Goal: Information Seeking & Learning: Learn about a topic

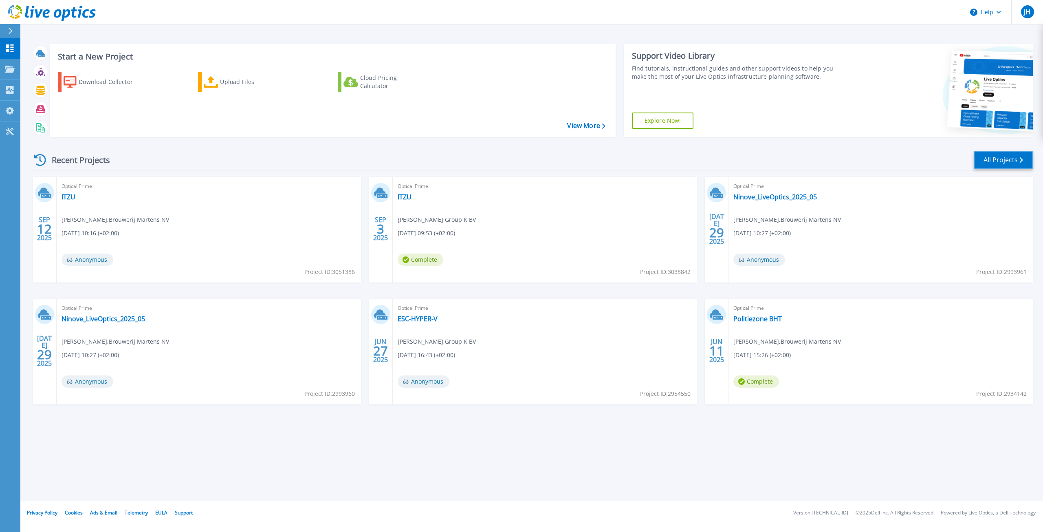
click at [1011, 155] on link "All Projects" at bounding box center [1003, 160] width 59 height 18
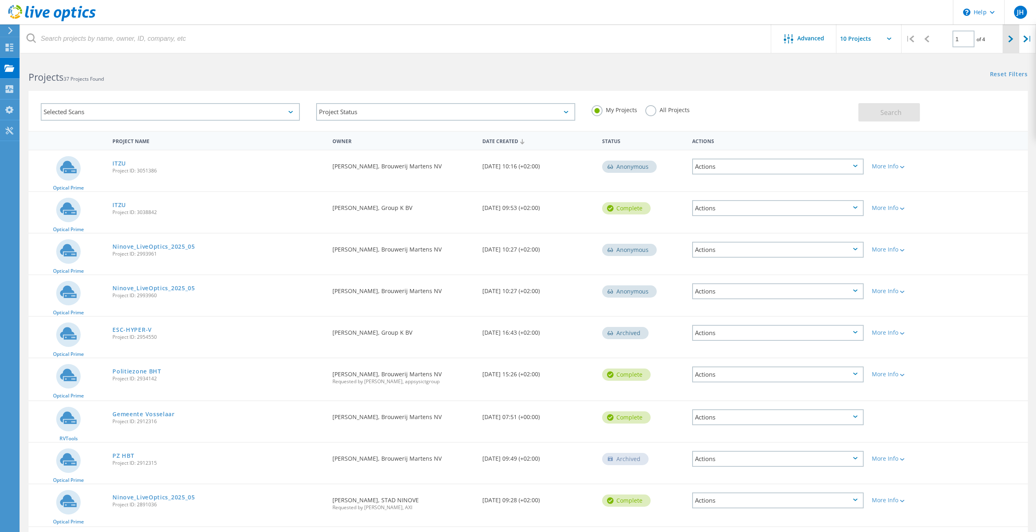
click at [1004, 39] on div at bounding box center [1011, 38] width 17 height 29
type input "2"
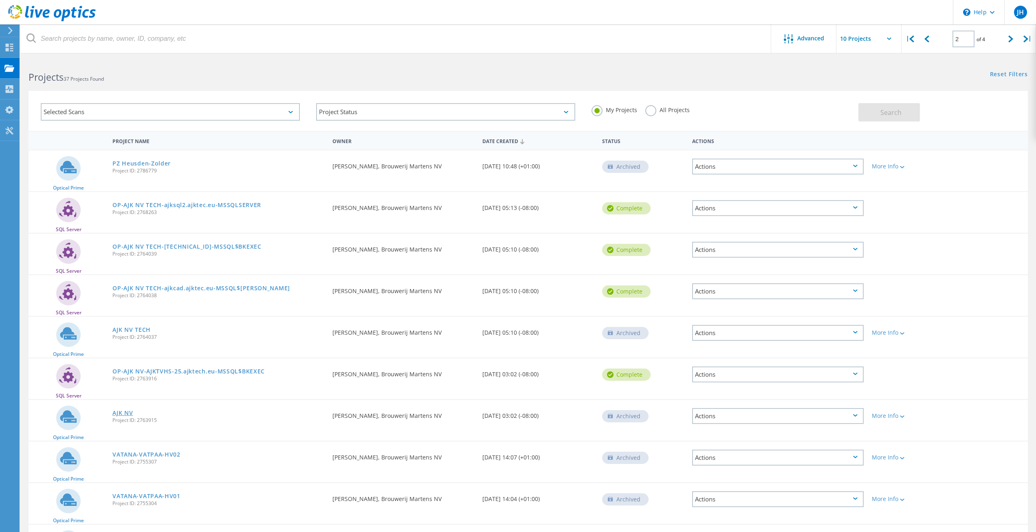
click at [129, 411] on link "AJK NV" at bounding box center [122, 413] width 20 height 6
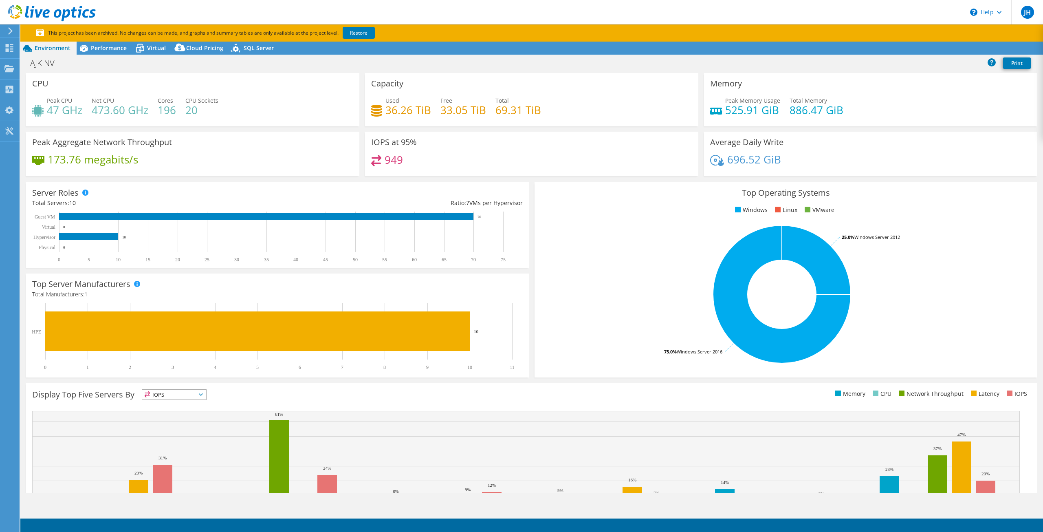
select select "EULondon"
select select "EUR"
click at [903, 50] on link "Reports" at bounding box center [905, 48] width 39 height 13
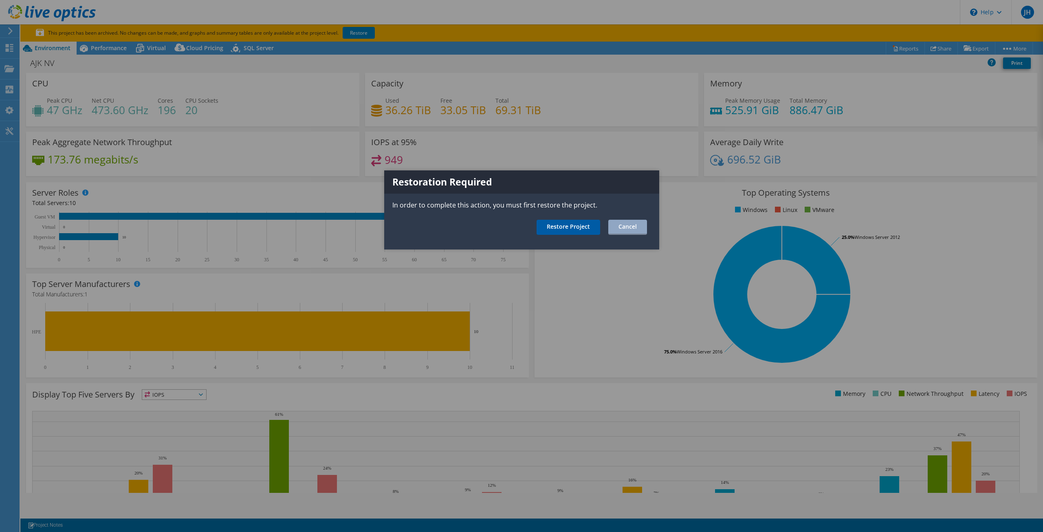
click at [579, 230] on link "Restore Project" at bounding box center [568, 227] width 64 height 15
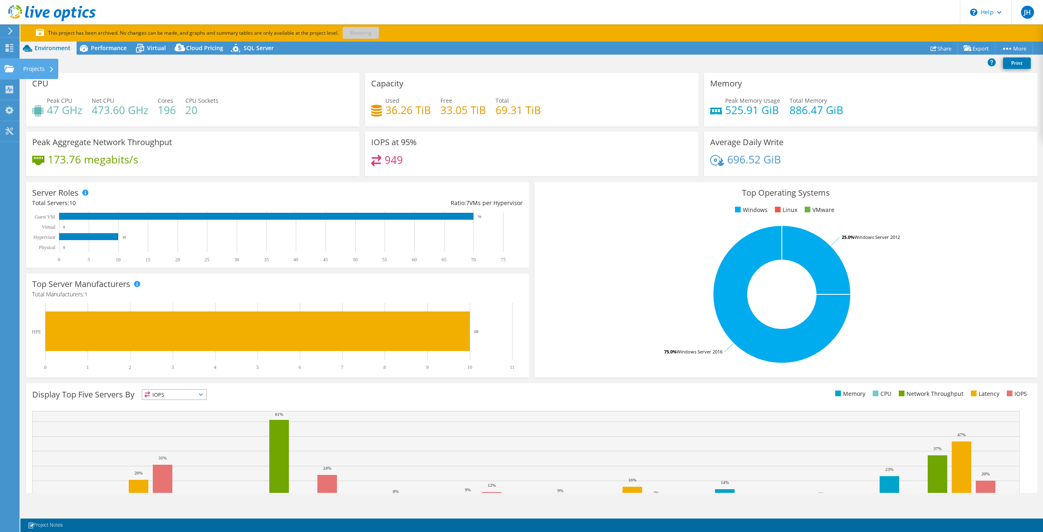
click at [10, 71] on use at bounding box center [9, 68] width 10 height 7
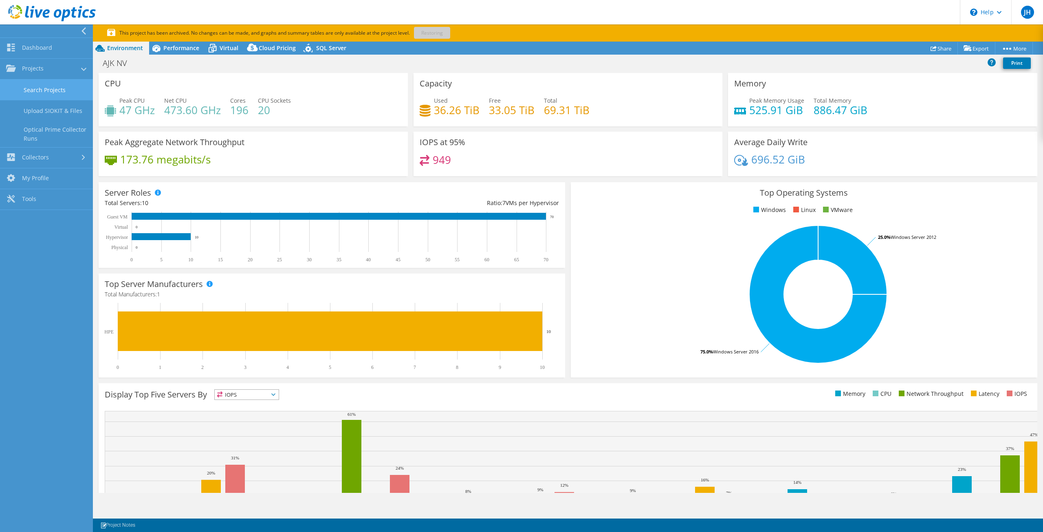
click at [54, 92] on link "Search Projects" at bounding box center [46, 89] width 93 height 21
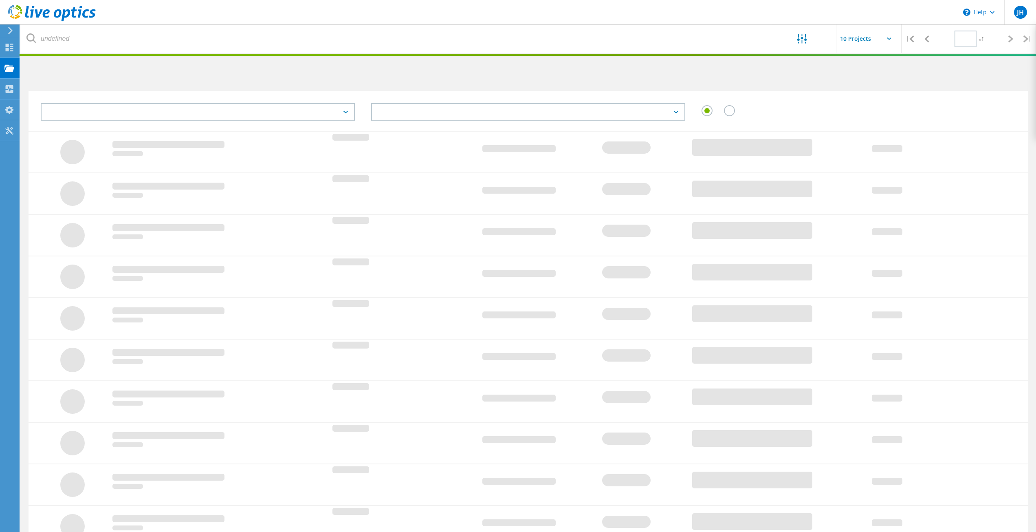
type input "2"
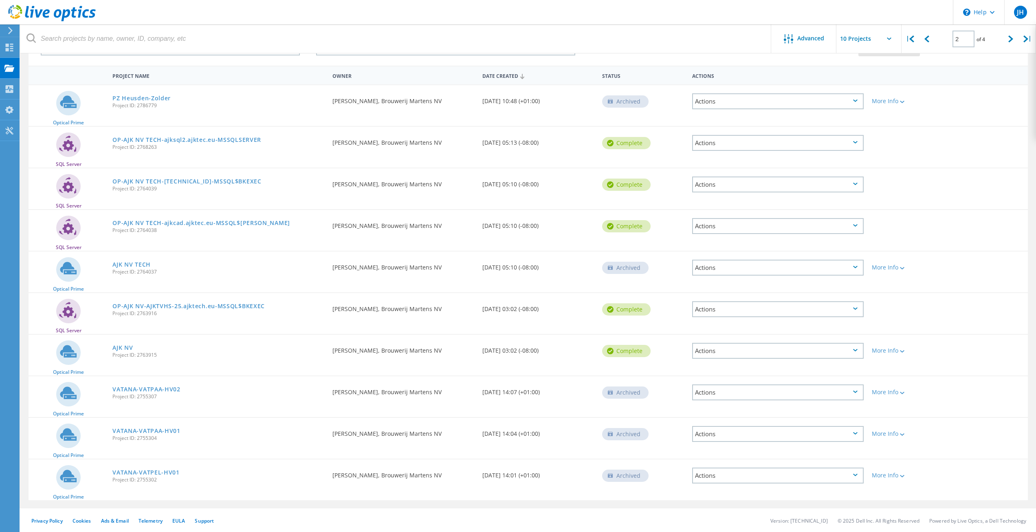
scroll to position [66, 0]
click at [132, 264] on link "AJK NV TECH" at bounding box center [131, 264] width 38 height 6
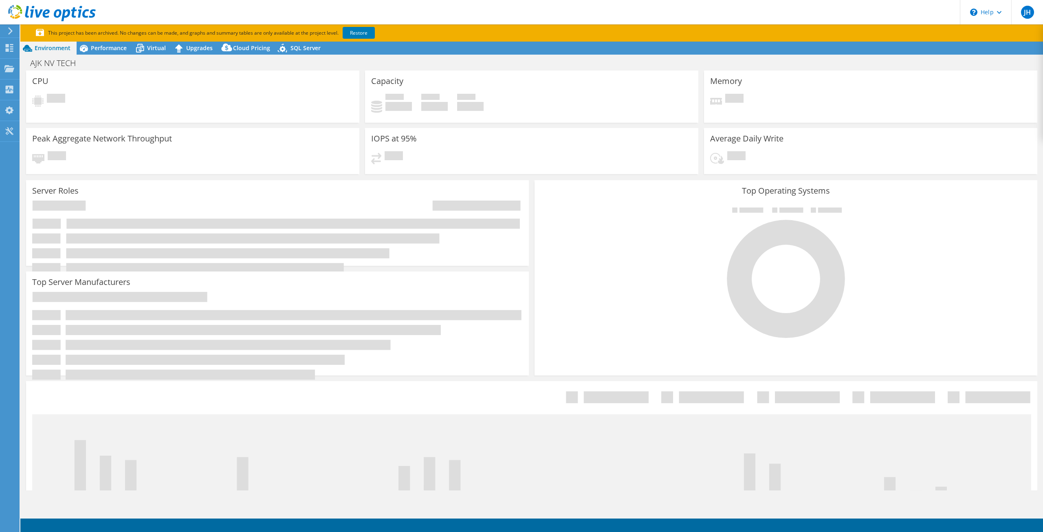
select select "EUFrankfurt"
select select "EUR"
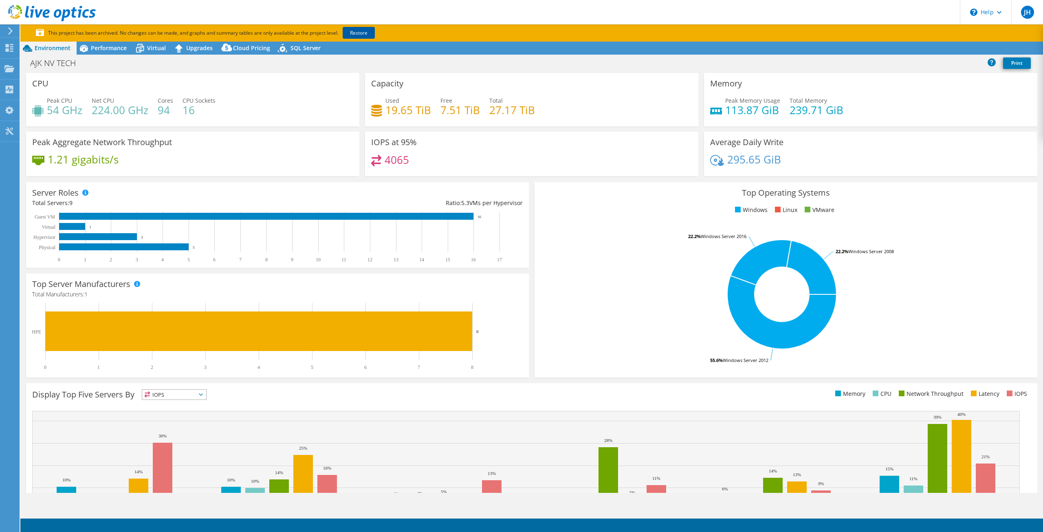
click at [351, 30] on link "Restore" at bounding box center [359, 33] width 32 height 12
click at [9, 69] on use at bounding box center [9, 68] width 10 height 7
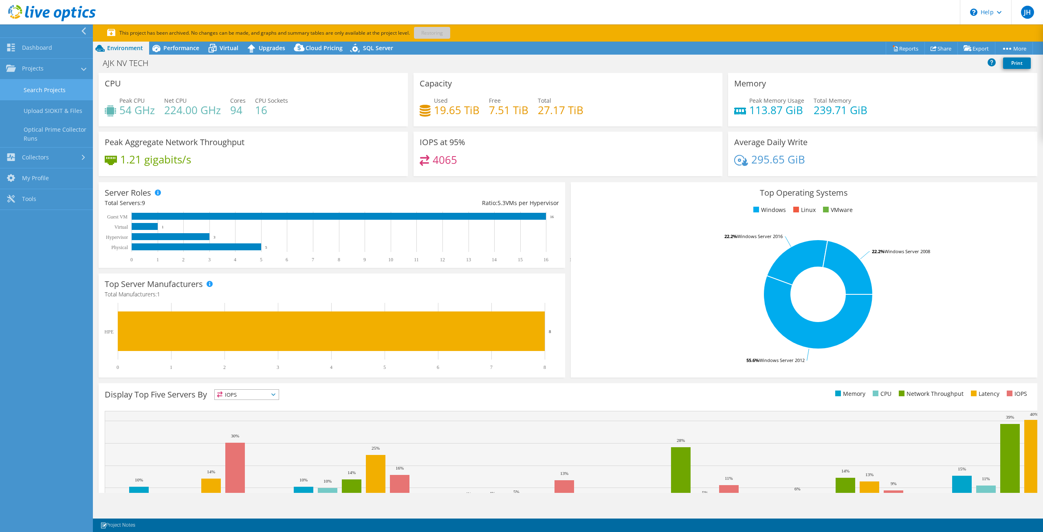
click at [53, 88] on link "Search Projects" at bounding box center [46, 89] width 93 height 21
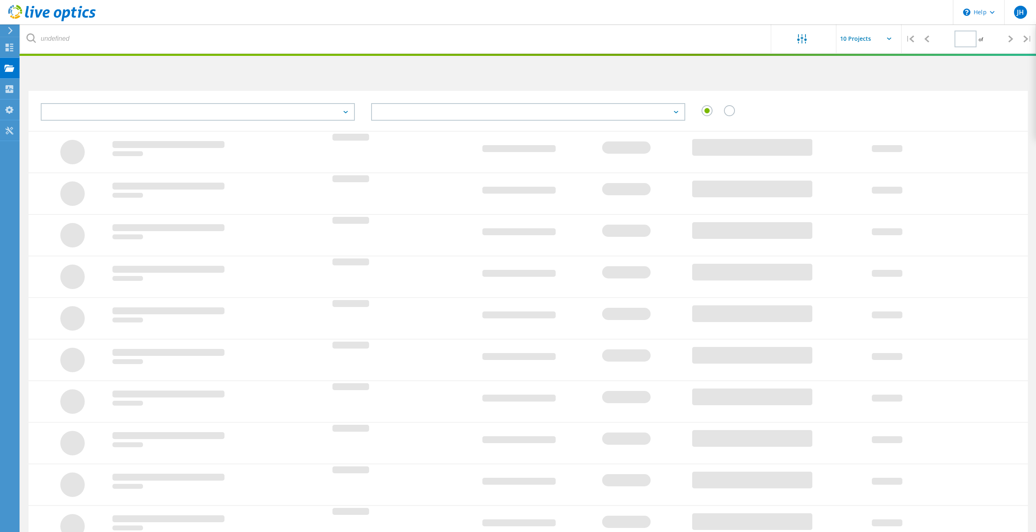
type input "2"
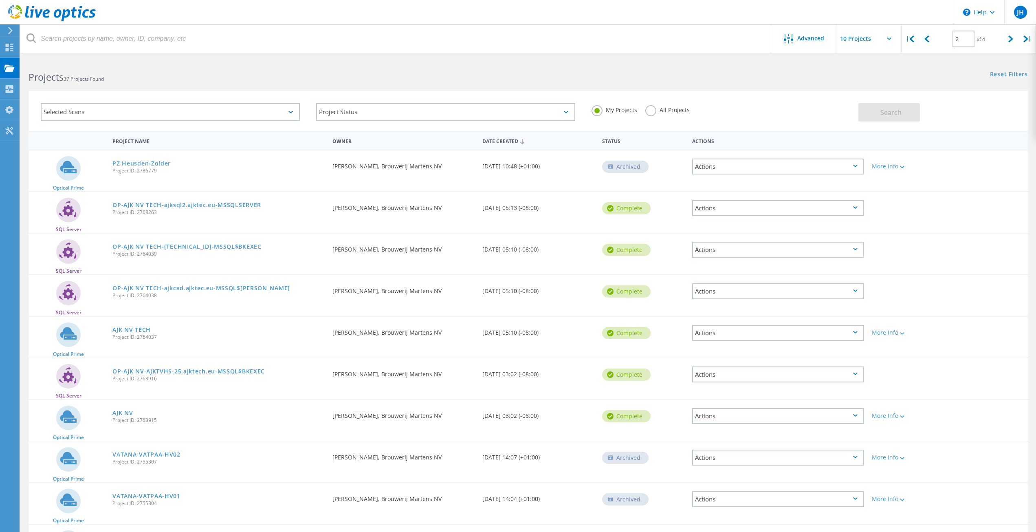
scroll to position [66, 0]
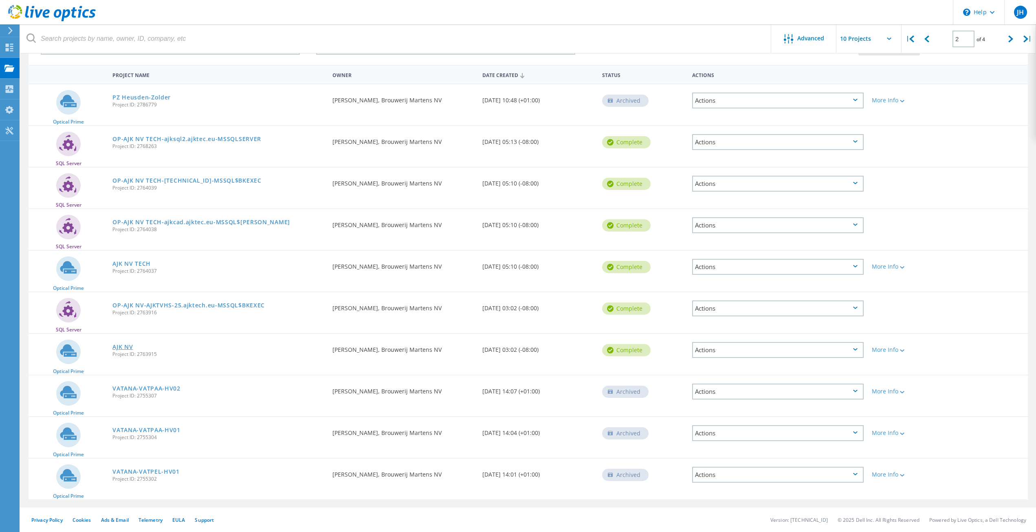
click at [121, 346] on link "AJK NV" at bounding box center [122, 347] width 20 height 6
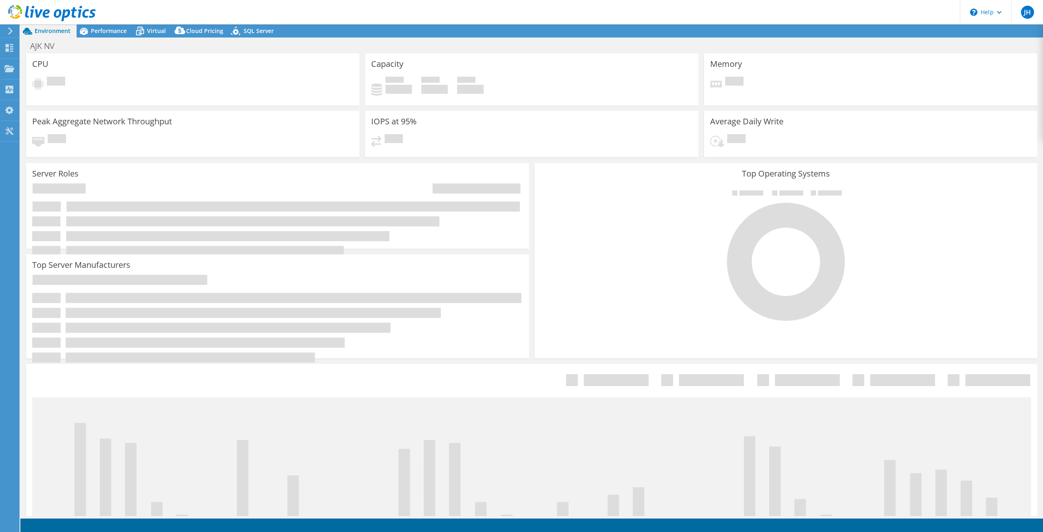
select select "EULondon"
select select "EUR"
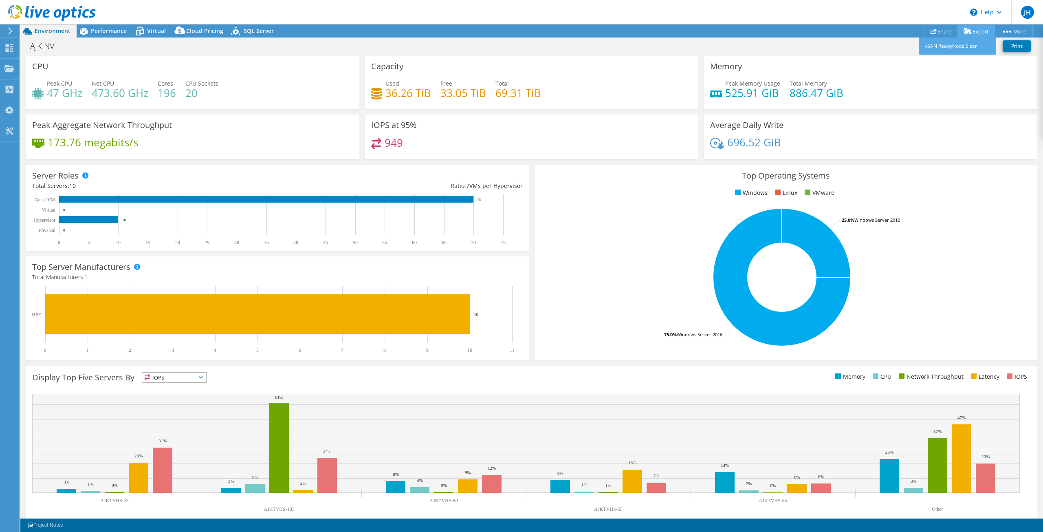
click at [965, 33] on icon at bounding box center [967, 31] width 8 height 6
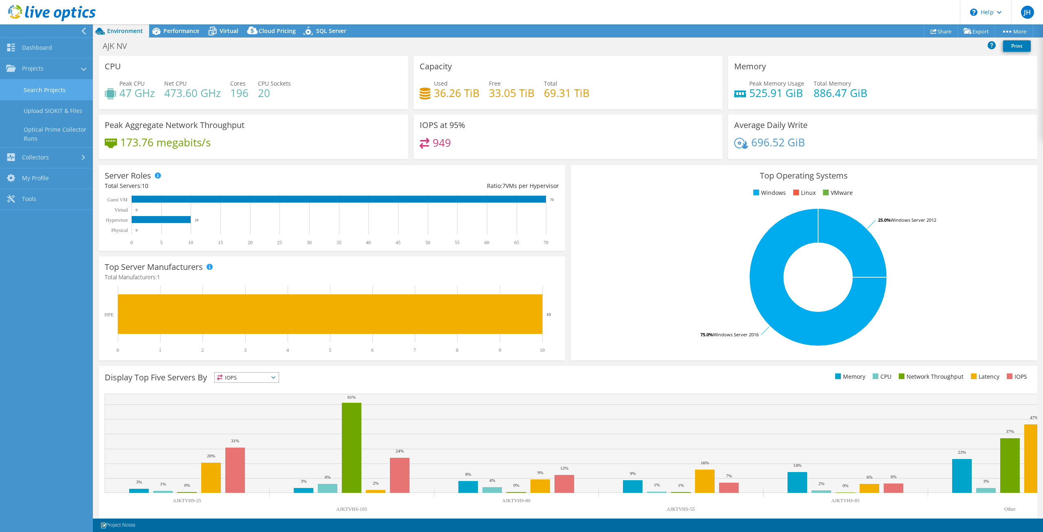
click at [58, 92] on link "Search Projects" at bounding box center [46, 89] width 93 height 21
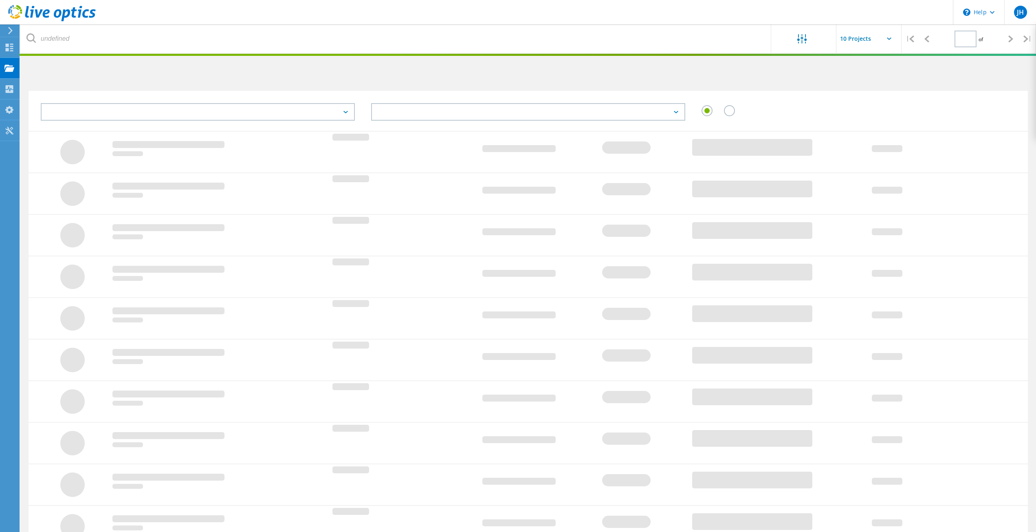
type input "2"
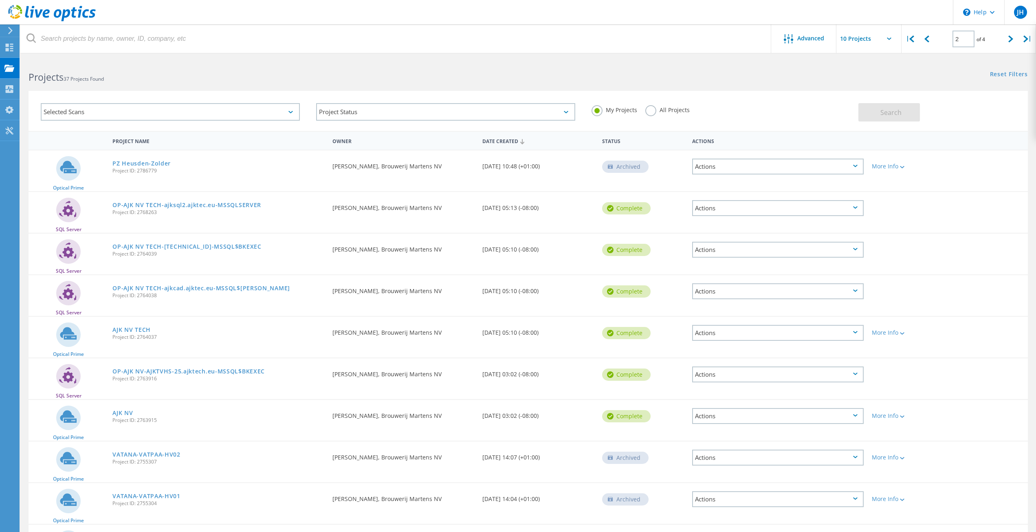
scroll to position [66, 0]
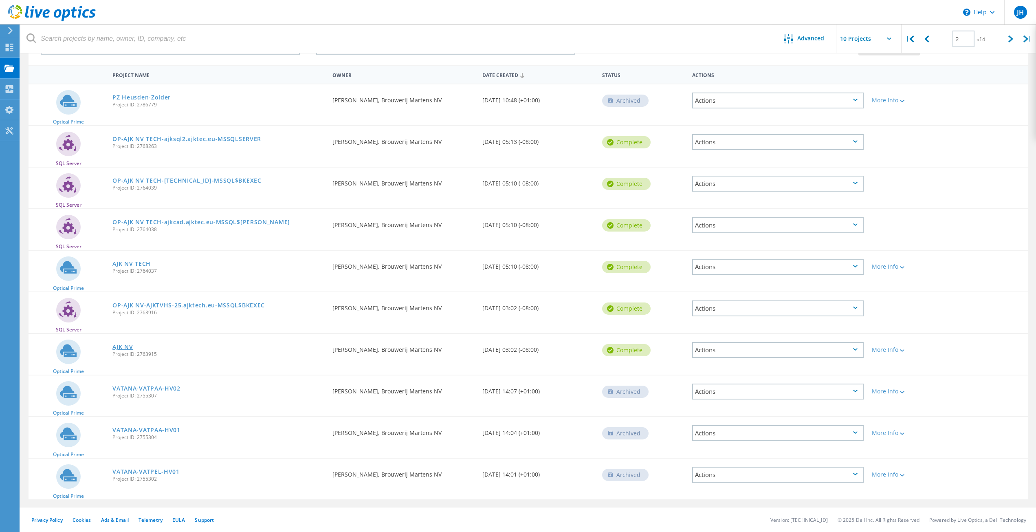
click at [123, 346] on link "AJK NV" at bounding box center [122, 347] width 20 height 6
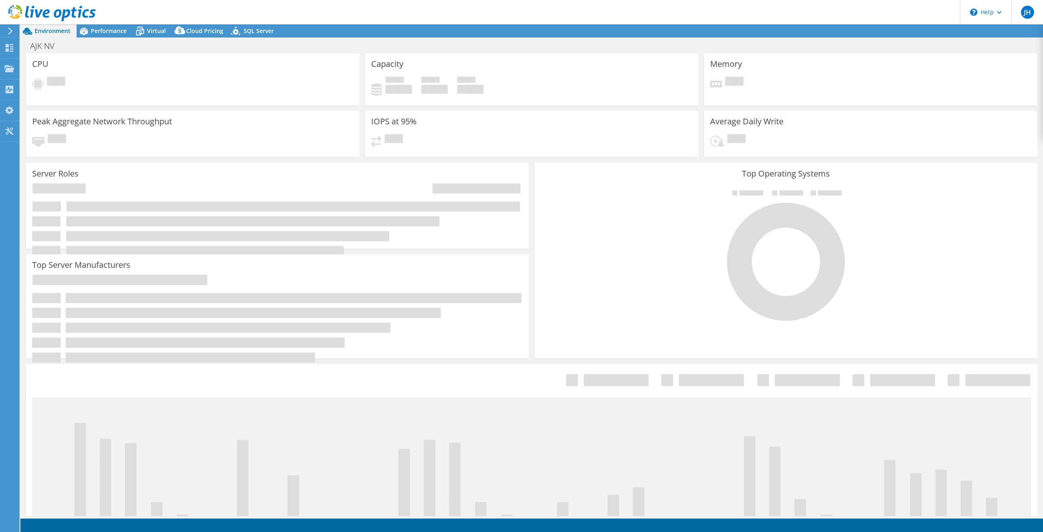
select select "EULondon"
select select "EUR"
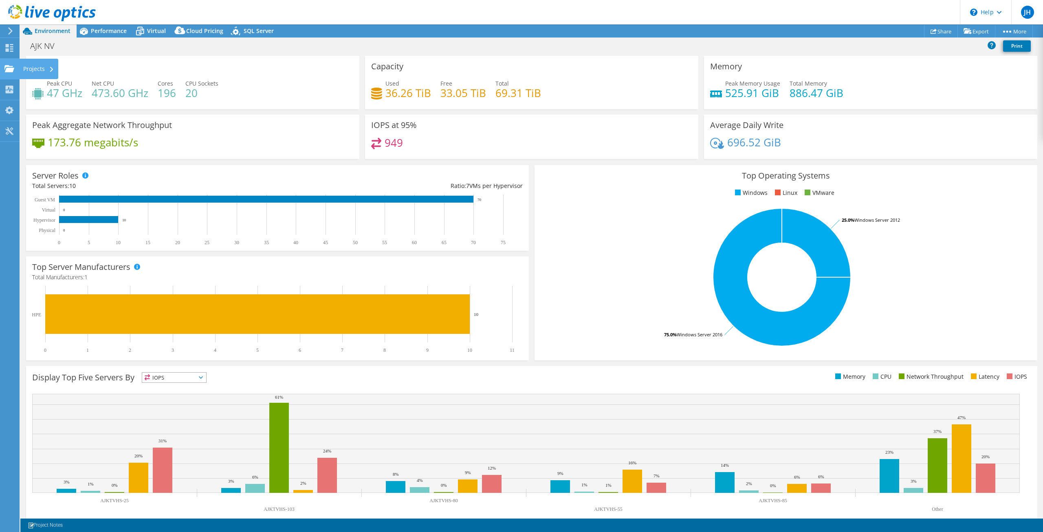
click at [10, 72] on icon at bounding box center [9, 69] width 10 height 8
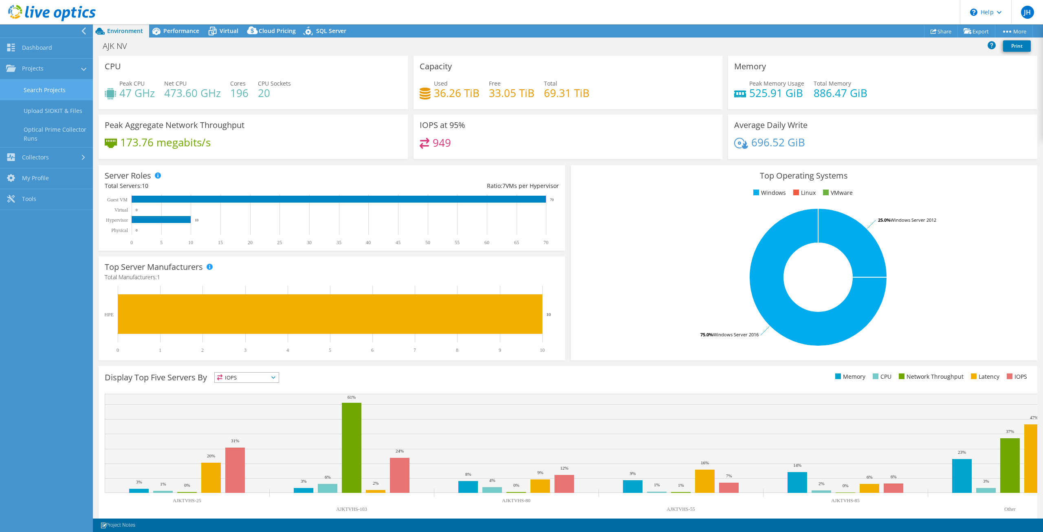
click at [41, 85] on link "Search Projects" at bounding box center [46, 89] width 93 height 21
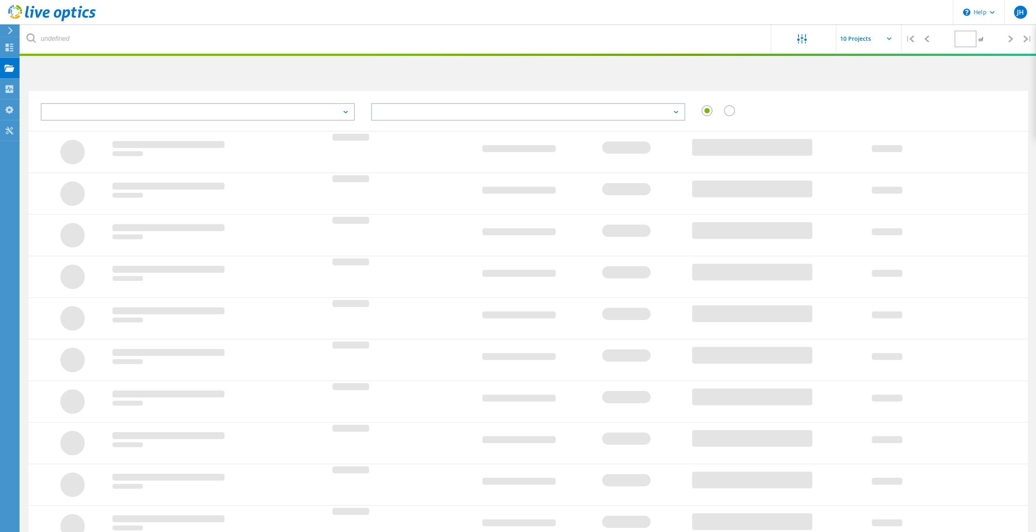
type input "2"
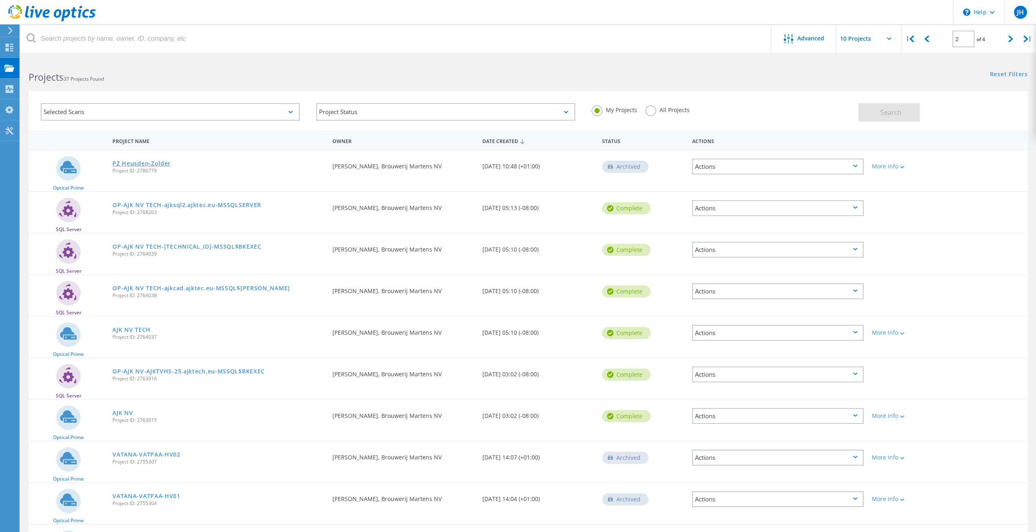
click at [148, 162] on link "PZ Heusden-Zolder" at bounding box center [141, 164] width 58 height 6
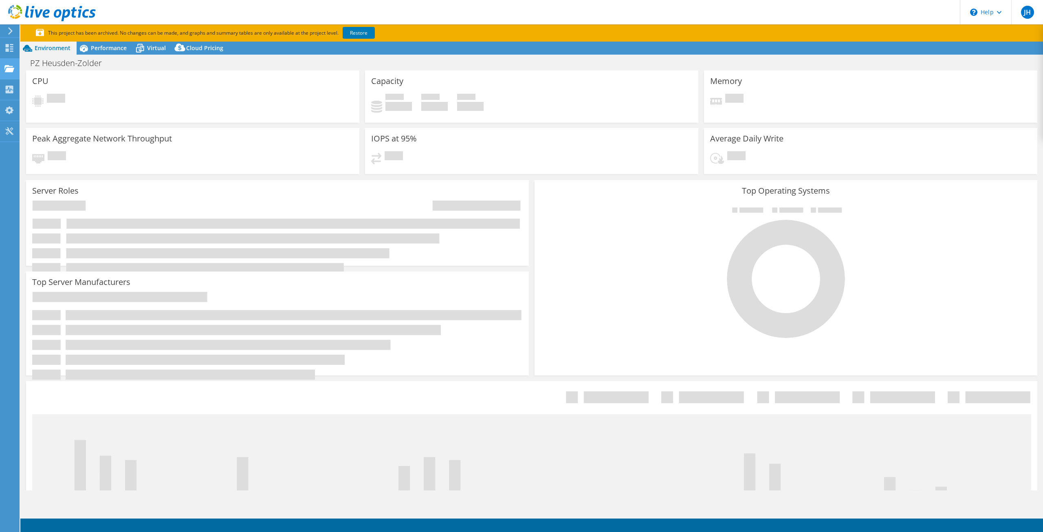
select select "EULondon"
select select "EUR"
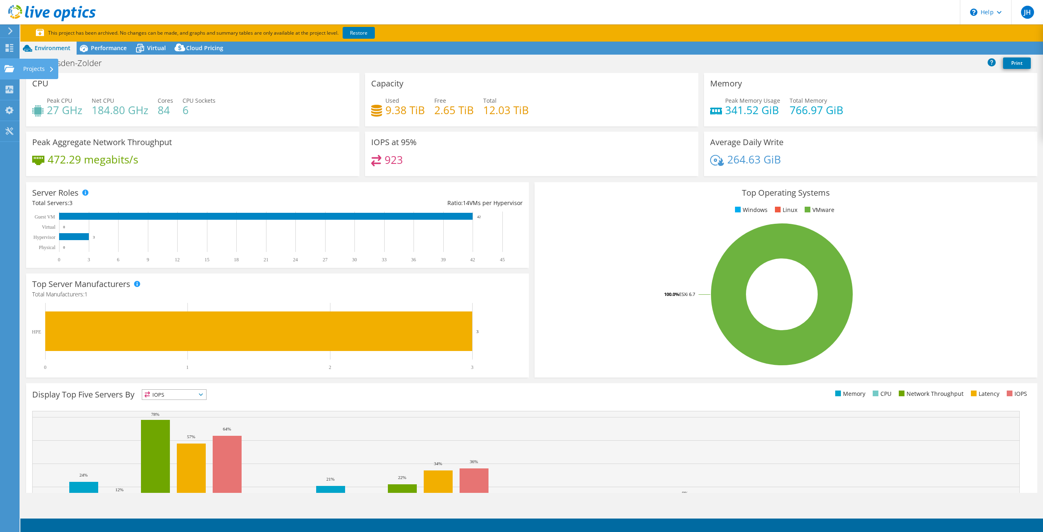
click at [9, 66] on use at bounding box center [9, 68] width 10 height 7
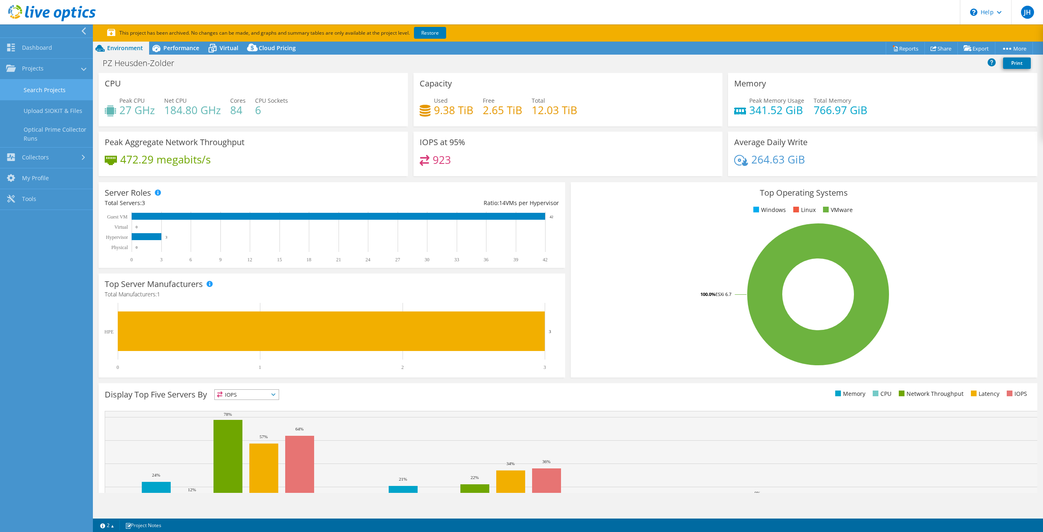
click at [52, 88] on link "Search Projects" at bounding box center [46, 89] width 93 height 21
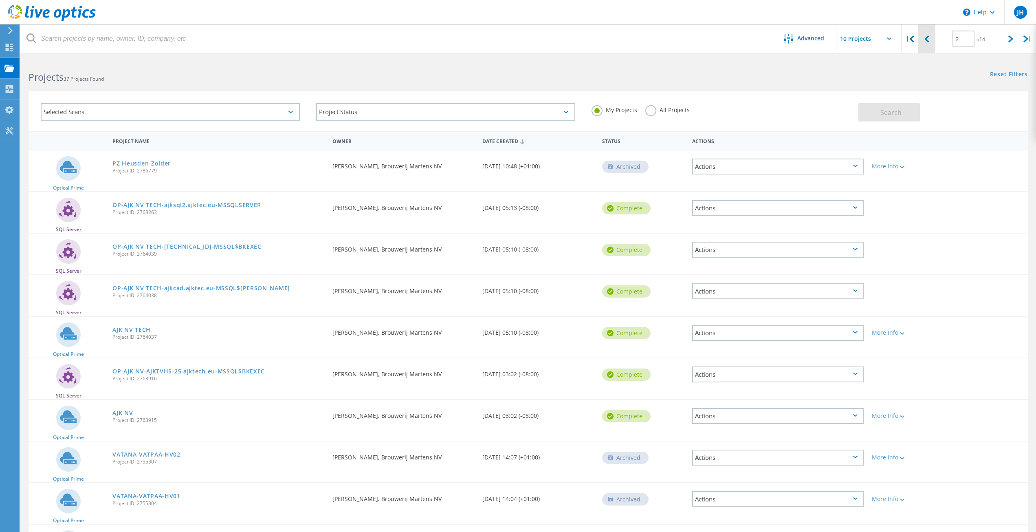
click at [924, 41] on icon at bounding box center [926, 38] width 5 height 7
type input "1"
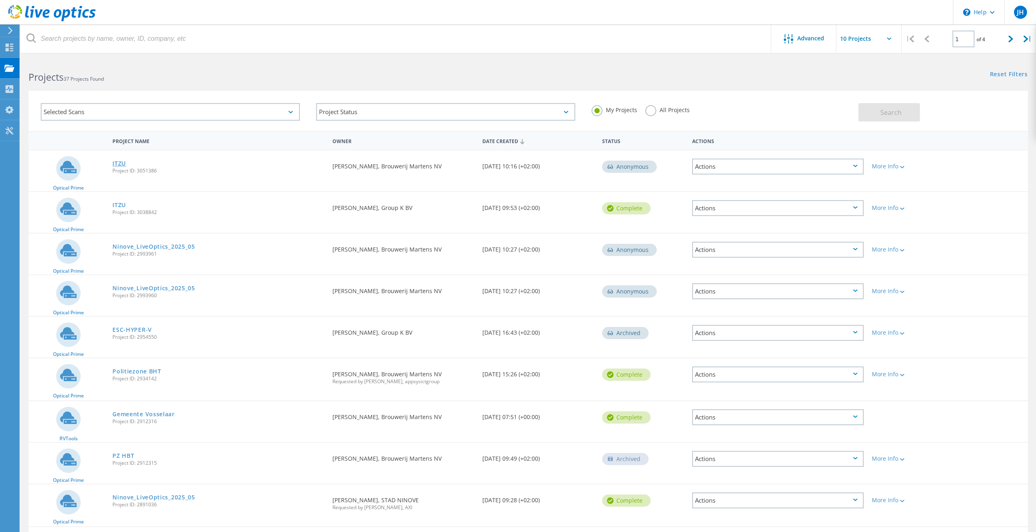
click at [120, 161] on link "ITZU" at bounding box center [118, 164] width 13 height 6
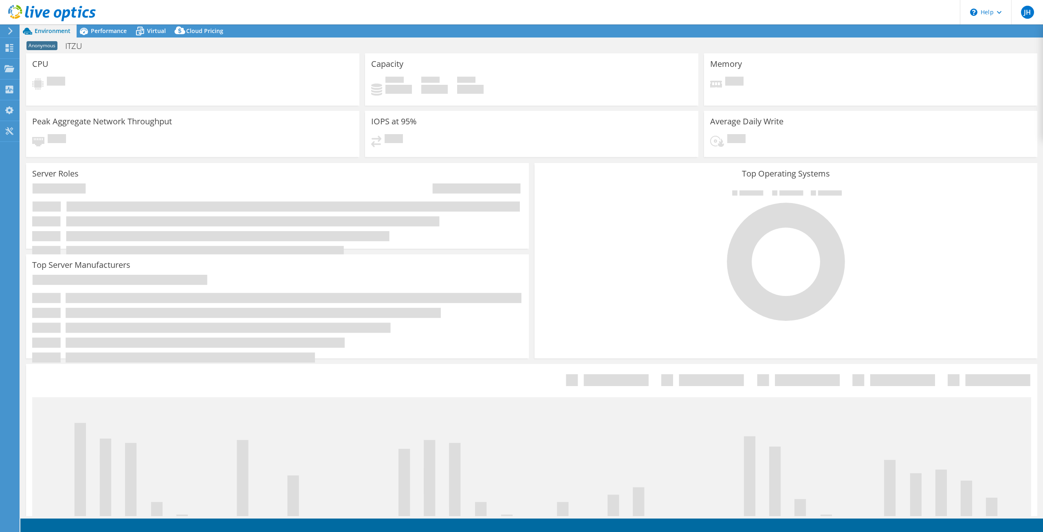
select select "USD"
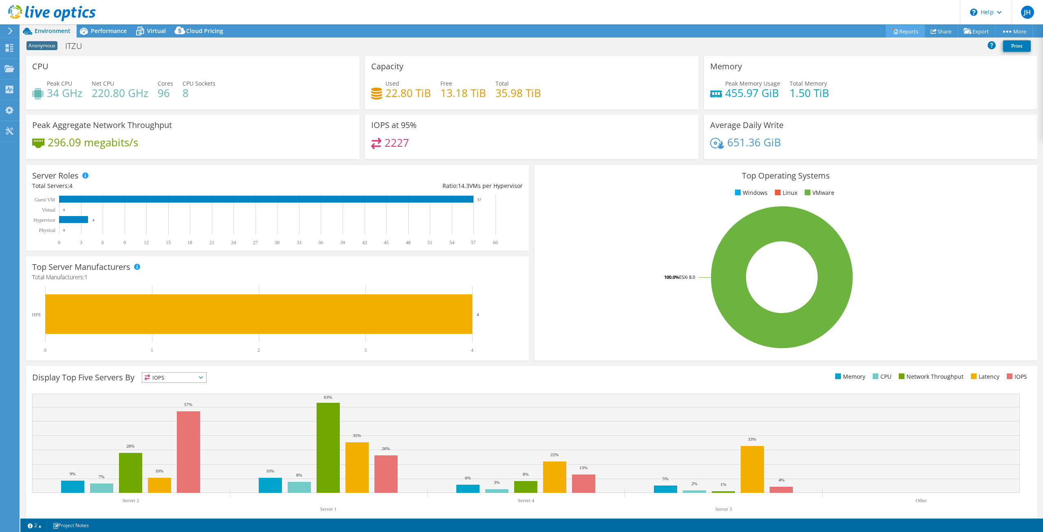
click at [899, 29] on link "Reports" at bounding box center [905, 31] width 39 height 13
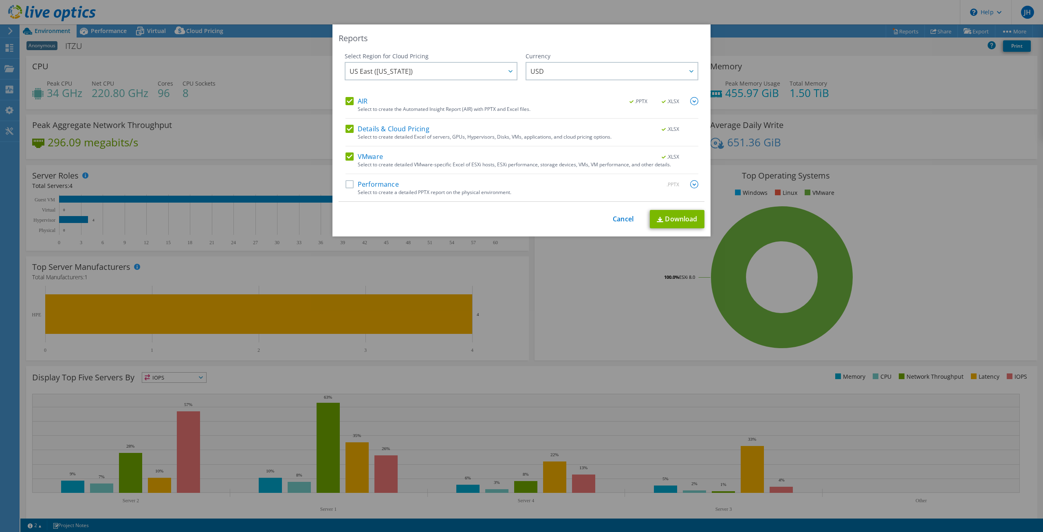
click at [612, 214] on div "This process may take a while, please wait... Cancel Download" at bounding box center [522, 219] width 366 height 18
click at [616, 216] on link "Cancel" at bounding box center [623, 219] width 21 height 8
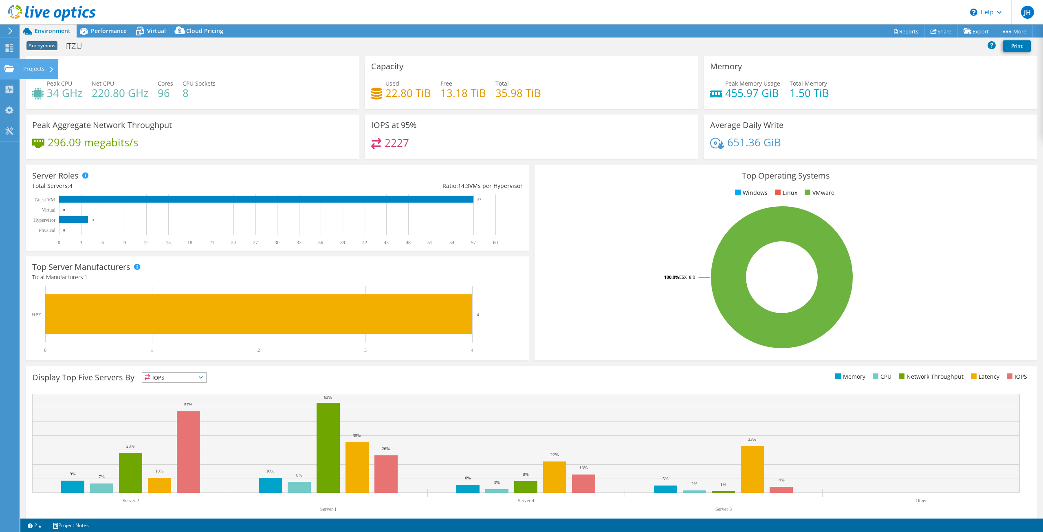
click at [32, 70] on div "Projects" at bounding box center [38, 69] width 39 height 20
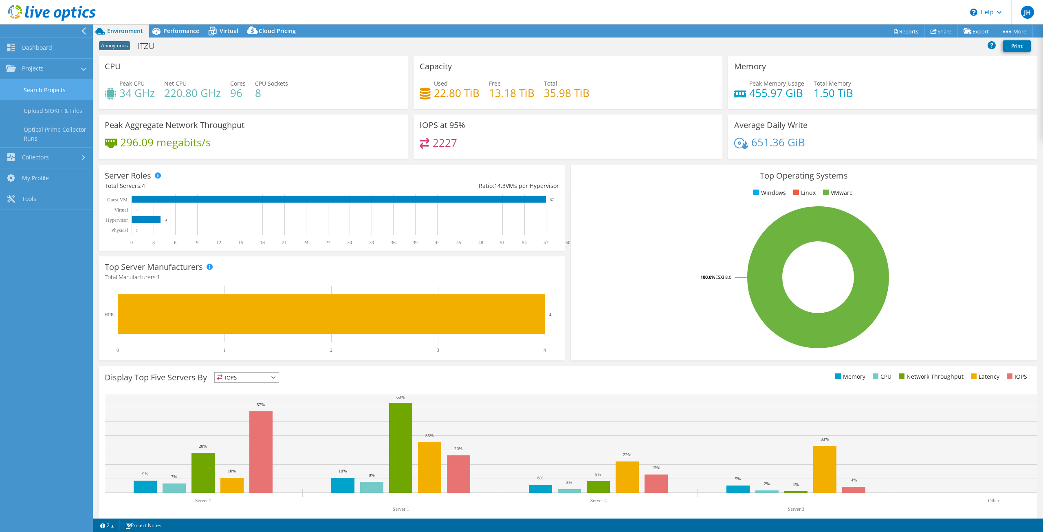
click at [68, 91] on link "Search Projects" at bounding box center [46, 89] width 93 height 21
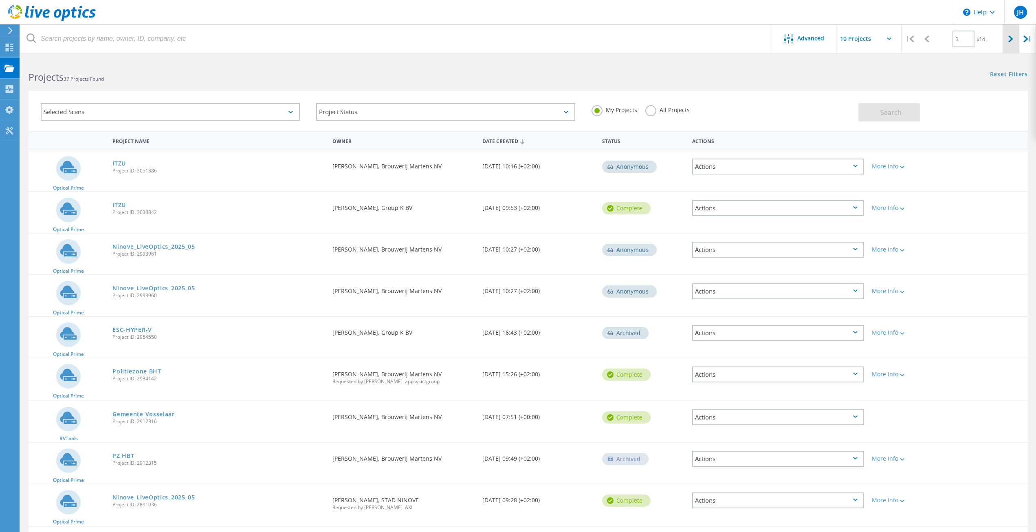
click at [1007, 36] on div at bounding box center [1011, 38] width 17 height 29
type input "2"
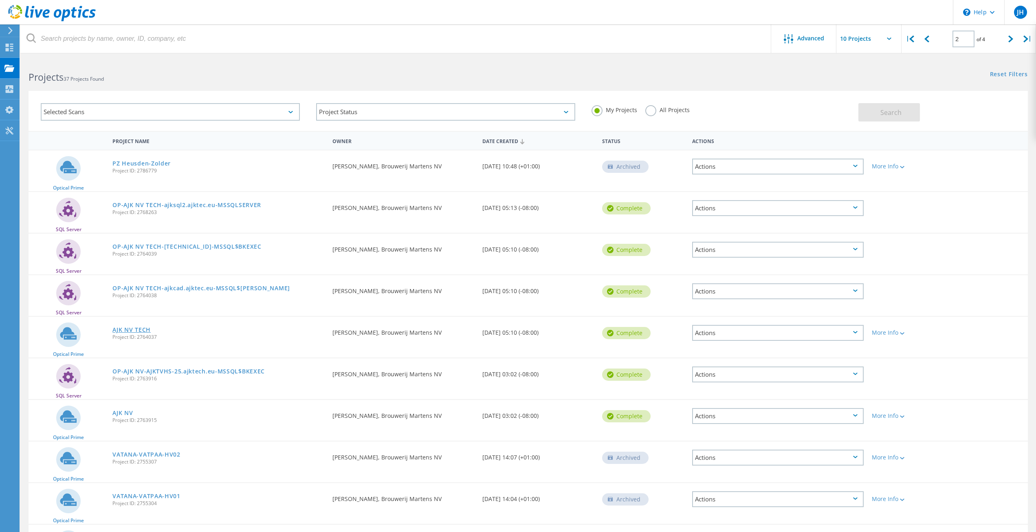
click at [140, 327] on link "AJK NV TECH" at bounding box center [131, 330] width 38 height 6
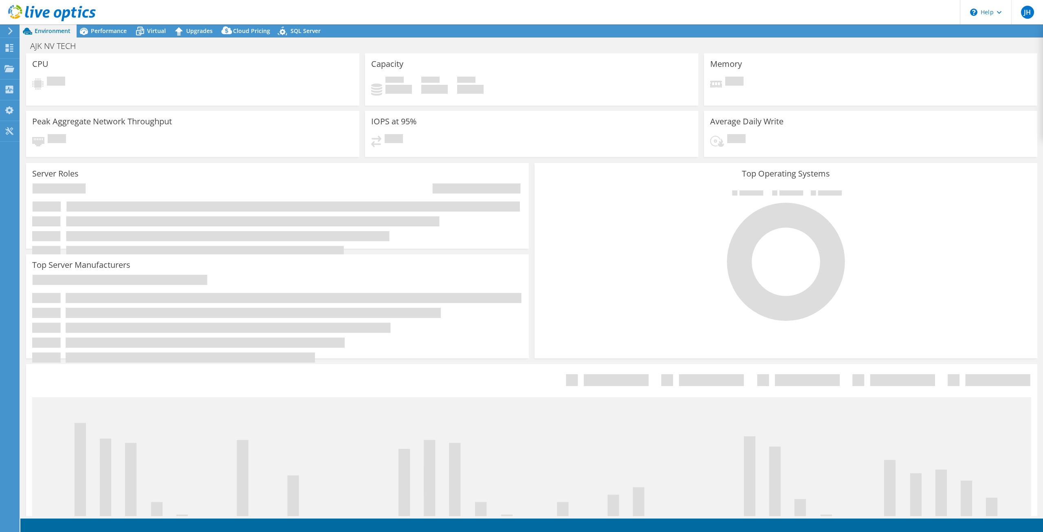
select select "USD"
select select "EUFrankfurt"
select select "EUR"
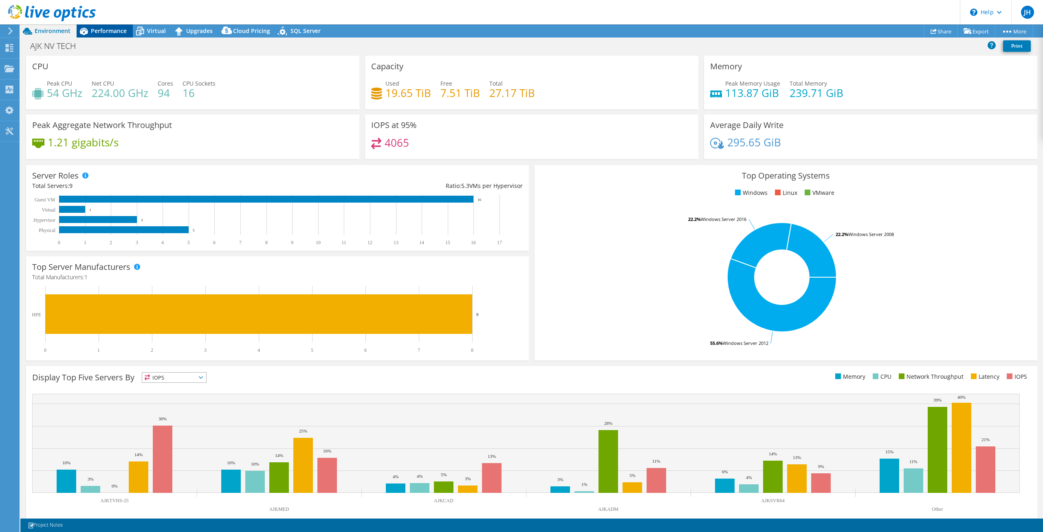
click at [101, 35] on div "Performance" at bounding box center [105, 30] width 56 height 13
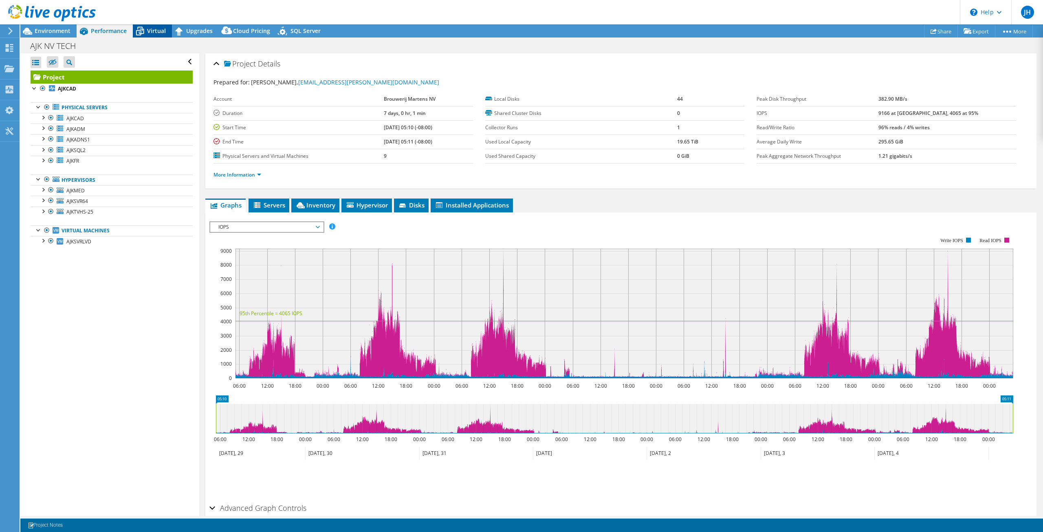
click at [153, 29] on span "Virtual" at bounding box center [156, 31] width 19 height 8
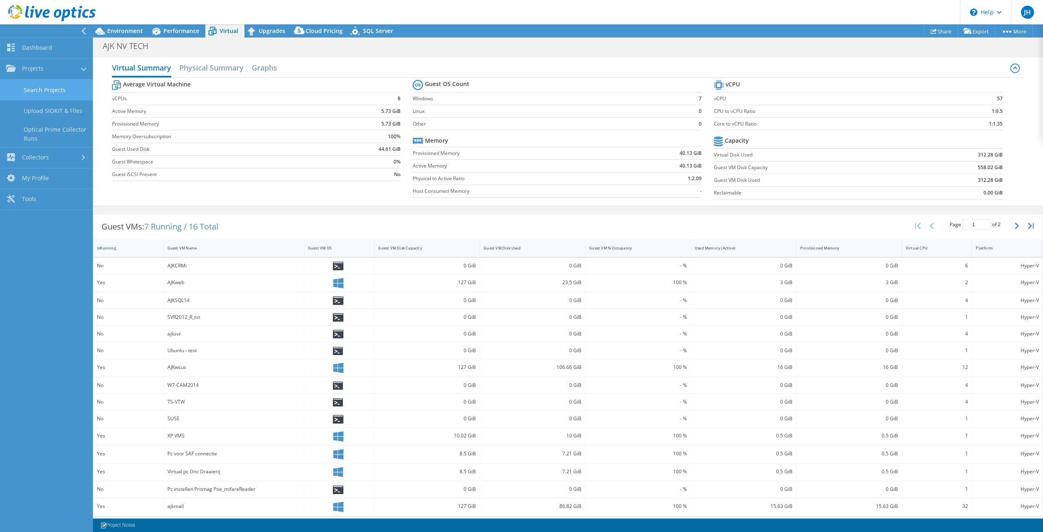
click at [39, 86] on link "Search Projects" at bounding box center [46, 89] width 93 height 21
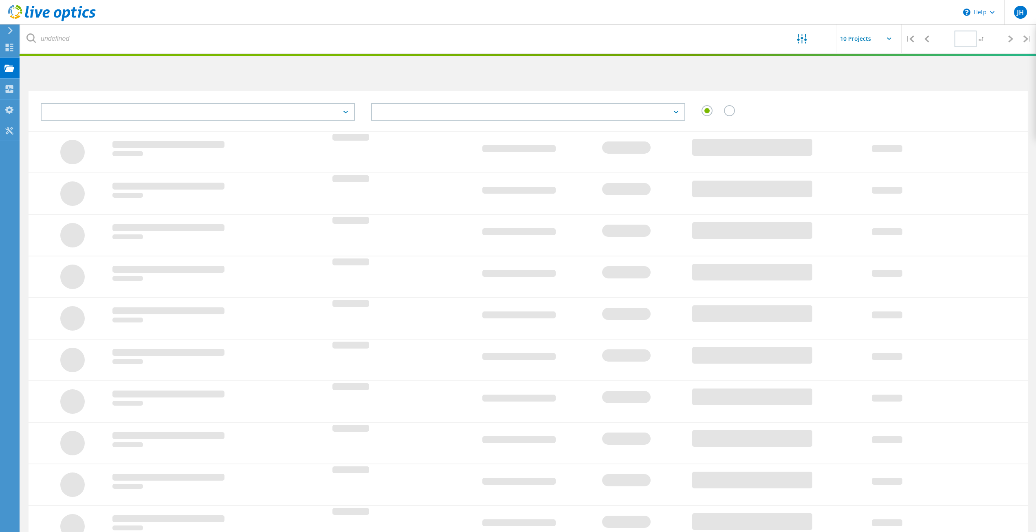
type input "2"
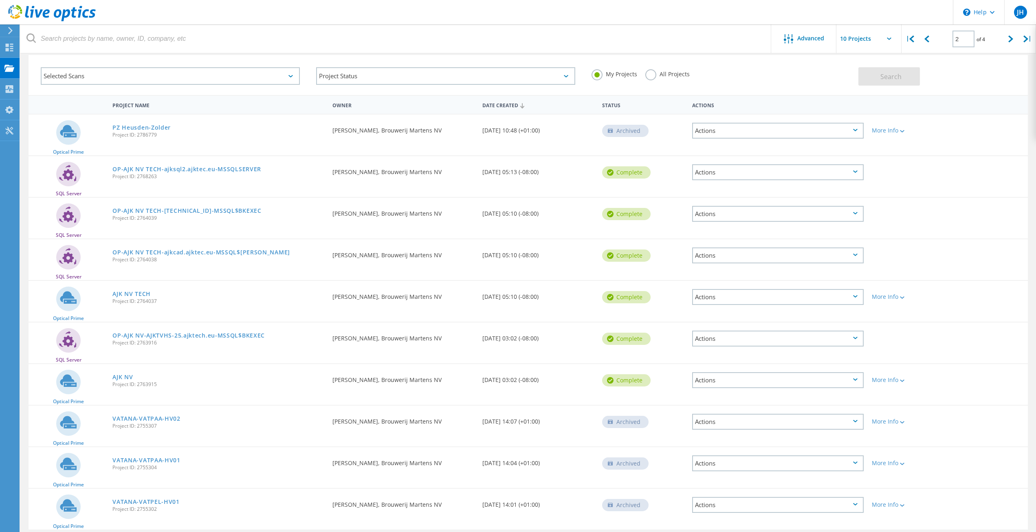
scroll to position [66, 0]
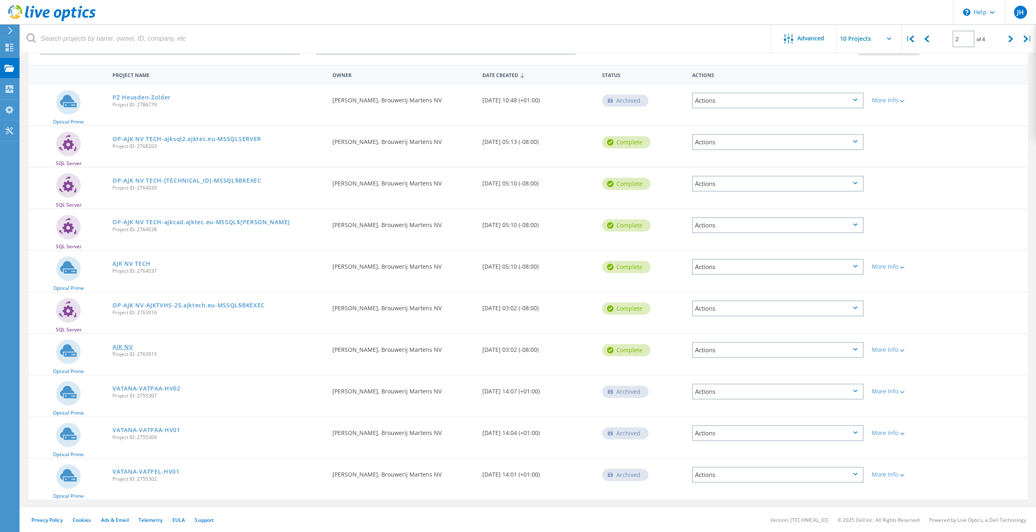
click at [125, 347] on link "AJK NV" at bounding box center [122, 347] width 20 height 6
click at [126, 266] on link "AJK NV TECH" at bounding box center [131, 264] width 38 height 6
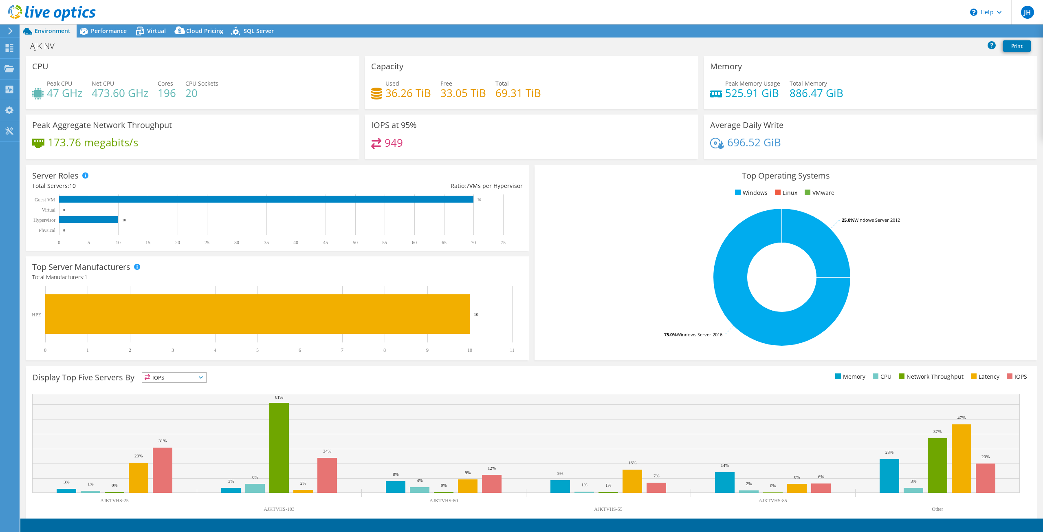
select select "USD"
select select "EULondon"
select select "EUR"
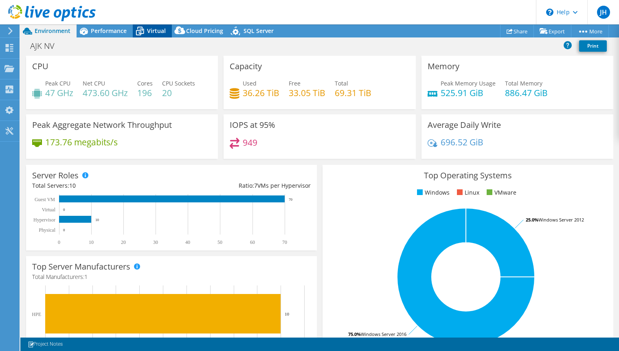
click at [150, 33] on span "Virtual" at bounding box center [156, 31] width 19 height 8
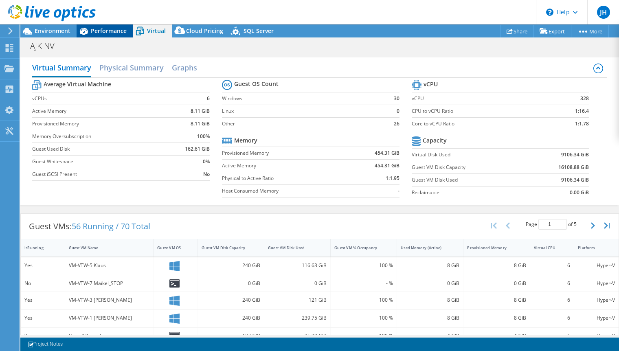
click at [115, 28] on span "Performance" at bounding box center [109, 31] width 36 height 8
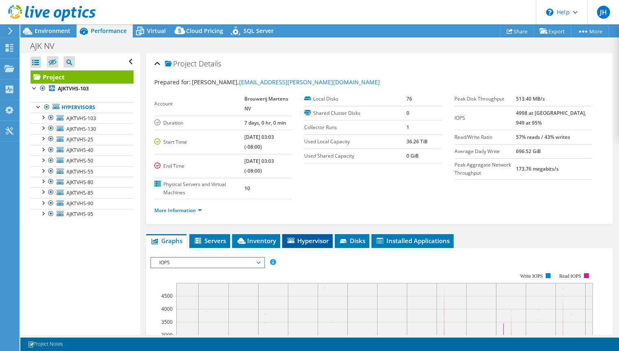
click at [312, 244] on span "Hypervisor" at bounding box center [307, 241] width 42 height 8
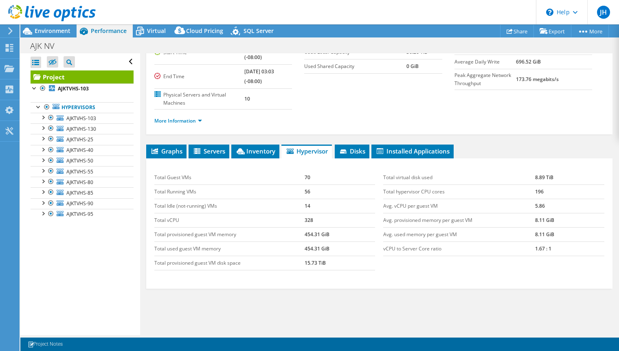
scroll to position [101, 0]
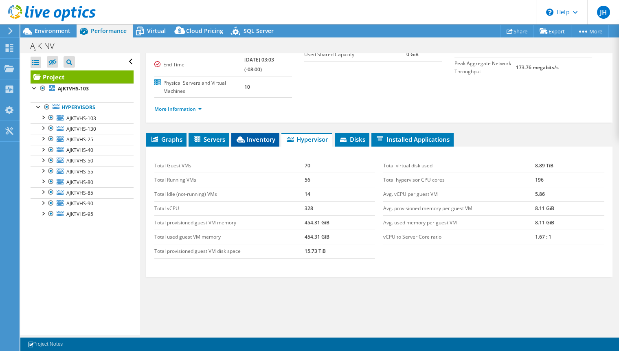
click at [264, 138] on span "Inventory" at bounding box center [255, 139] width 40 height 8
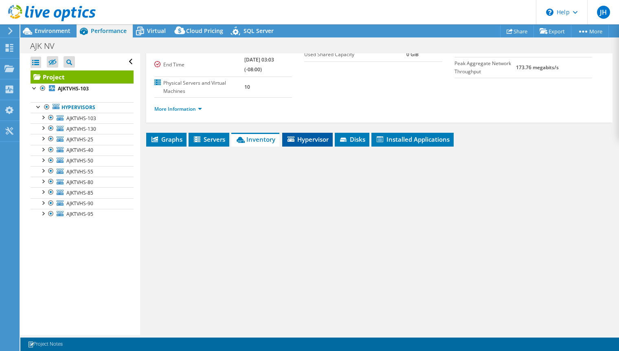
click at [297, 136] on span "Hypervisor" at bounding box center [307, 139] width 42 height 8
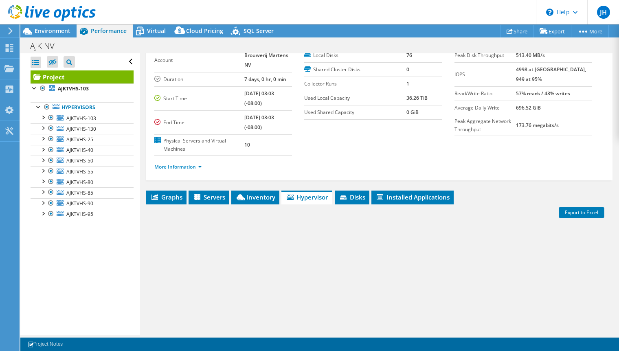
scroll to position [0, 0]
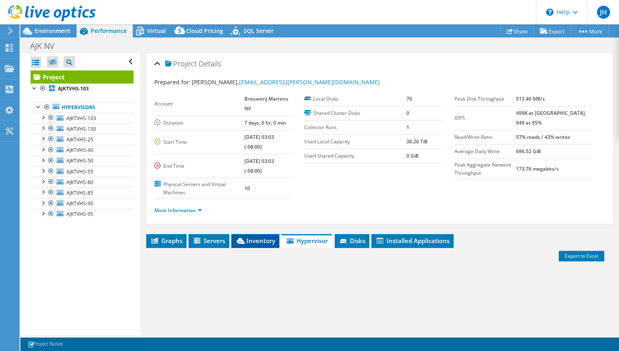
click at [273, 237] on span "Inventory" at bounding box center [255, 241] width 40 height 8
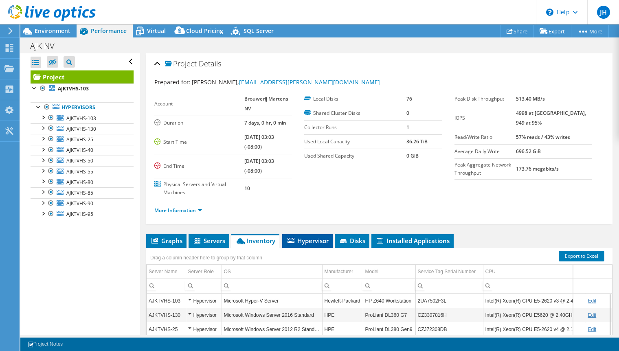
click at [297, 240] on span "Hypervisor" at bounding box center [307, 241] width 42 height 8
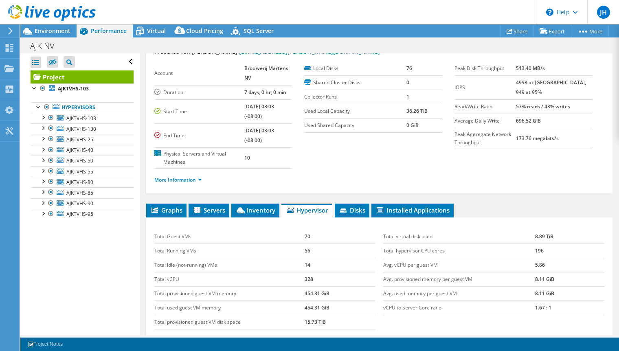
scroll to position [117, 0]
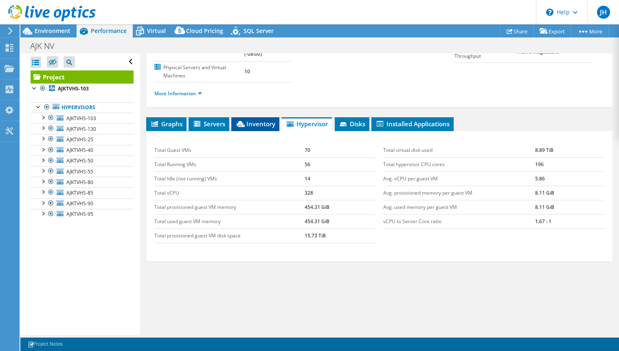
click at [265, 122] on span "Inventory" at bounding box center [255, 124] width 40 height 8
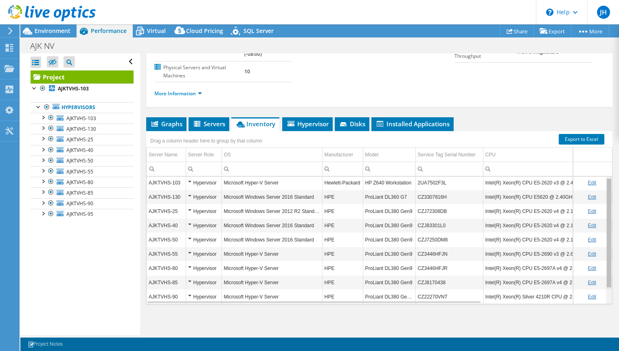
scroll to position [0, 0]
click at [607, 266] on body "JH End User [PERSON_NAME] [EMAIL_ADDRESS][PERSON_NAME][DOMAIN_NAME] Brouwerij M…" at bounding box center [309, 175] width 619 height 351
click at [59, 30] on span "Environment" at bounding box center [53, 31] width 36 height 8
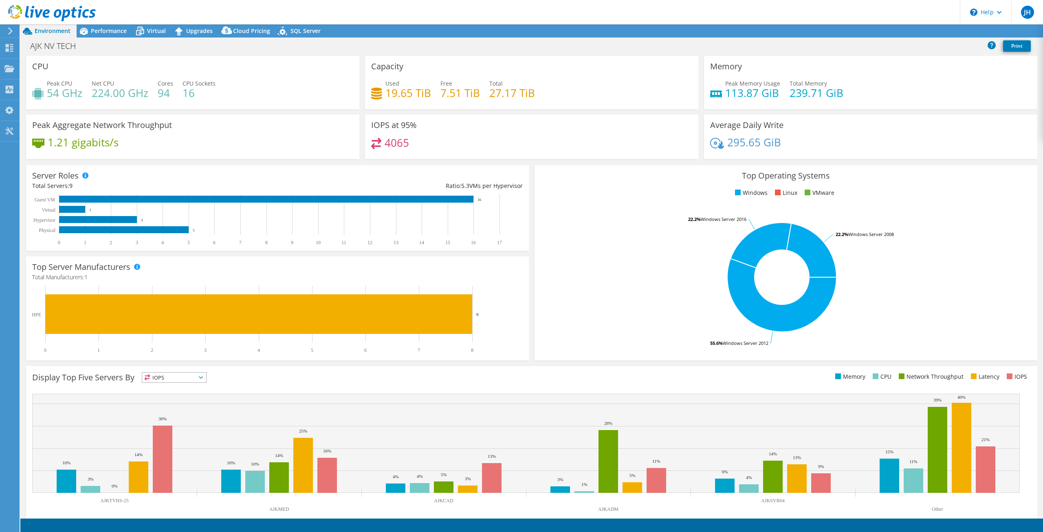
select select "EUFrankfurt"
select select "EUR"
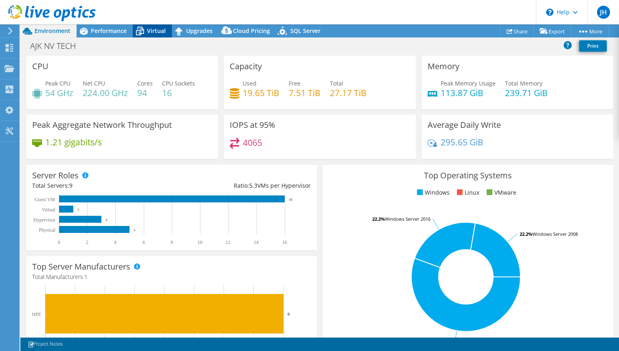
click at [135, 31] on icon at bounding box center [140, 31] width 14 height 14
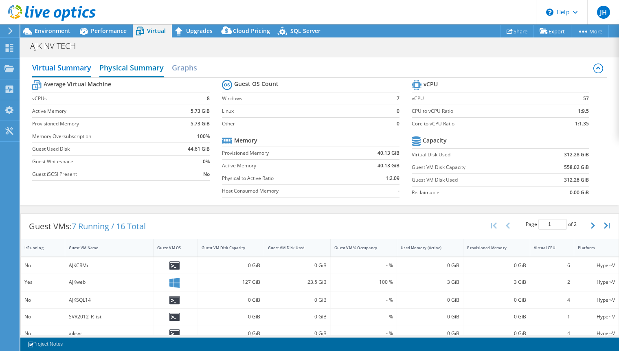
click at [145, 67] on h2 "Physical Summary" at bounding box center [131, 68] width 64 height 18
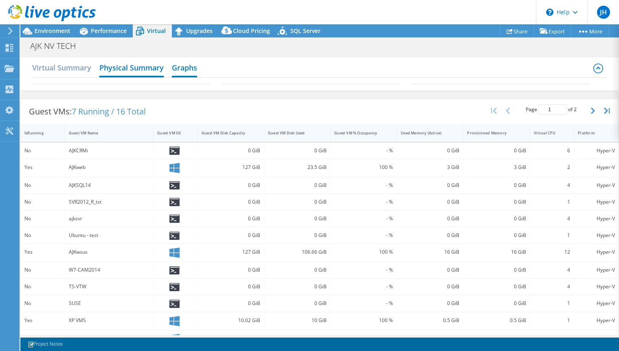
click at [180, 68] on h2 "Graphs" at bounding box center [184, 68] width 25 height 18
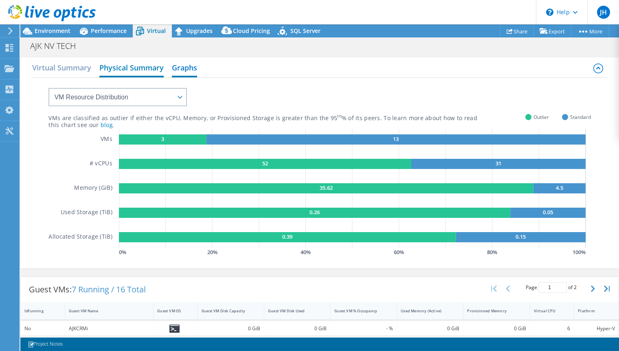
click at [114, 66] on h2 "Physical Summary" at bounding box center [131, 68] width 64 height 18
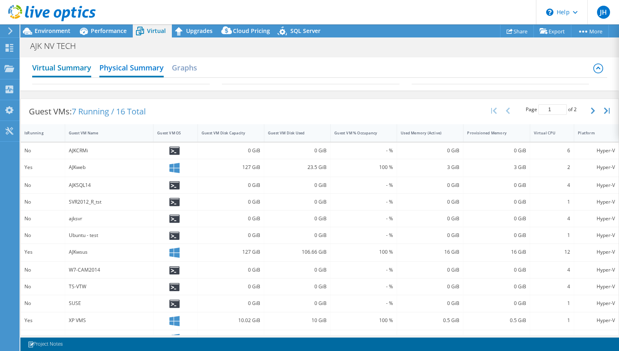
click at [59, 70] on h2 "Virtual Summary" at bounding box center [61, 68] width 59 height 18
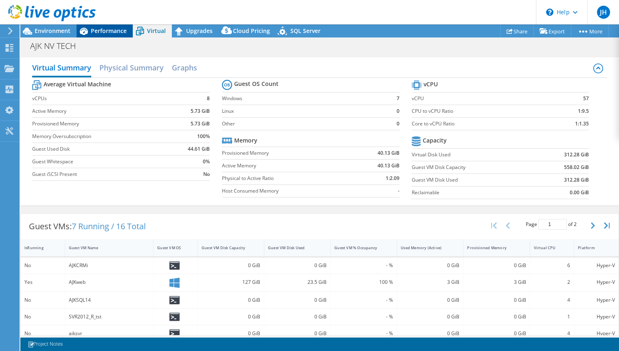
click at [96, 32] on span "Performance" at bounding box center [109, 31] width 36 height 8
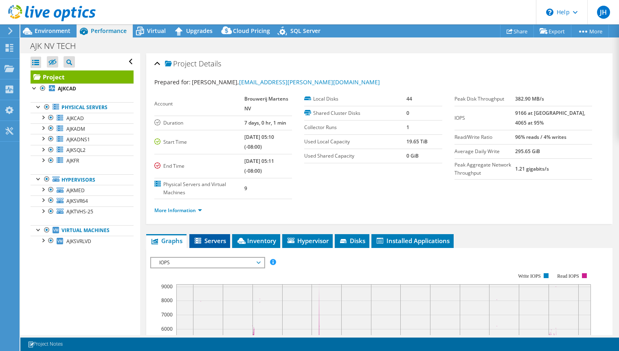
click at [228, 244] on li "Servers" at bounding box center [209, 241] width 41 height 14
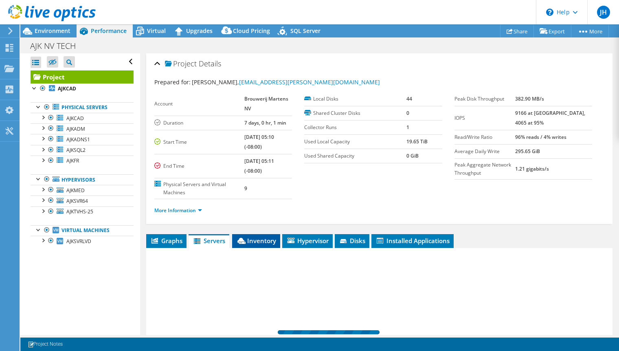
drag, startPoint x: 242, startPoint y: 243, endPoint x: 246, endPoint y: 244, distance: 4.6
click at [244, 243] on icon at bounding box center [241, 241] width 8 height 6
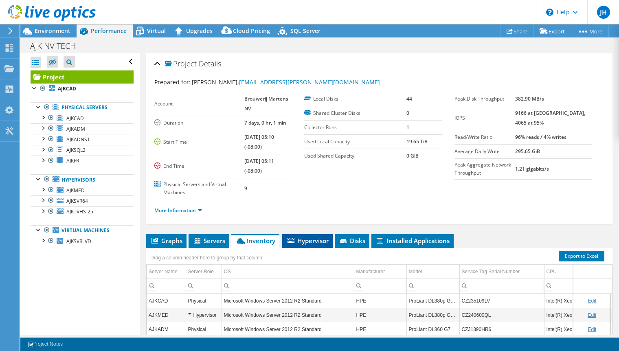
drag, startPoint x: 295, startPoint y: 240, endPoint x: 316, endPoint y: 237, distance: 21.8
click at [295, 240] on icon at bounding box center [291, 240] width 7 height 5
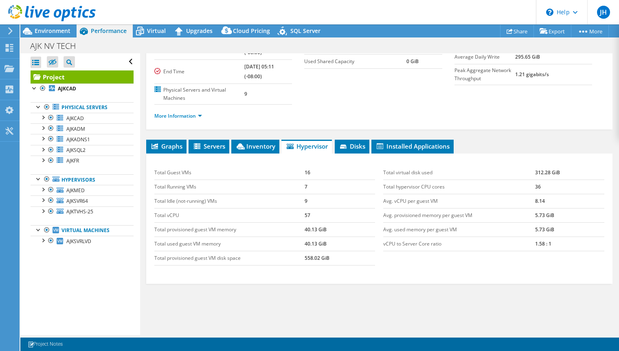
scroll to position [117, 0]
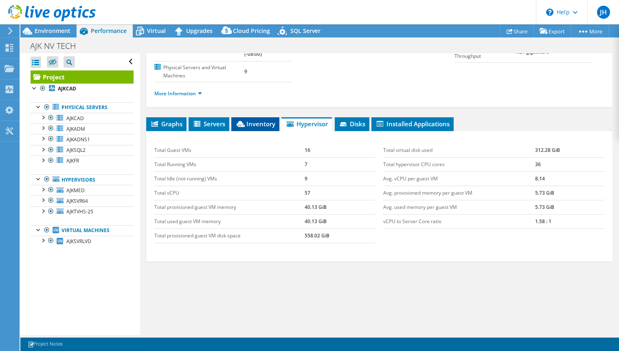
click at [262, 128] on li "Inventory" at bounding box center [255, 124] width 48 height 14
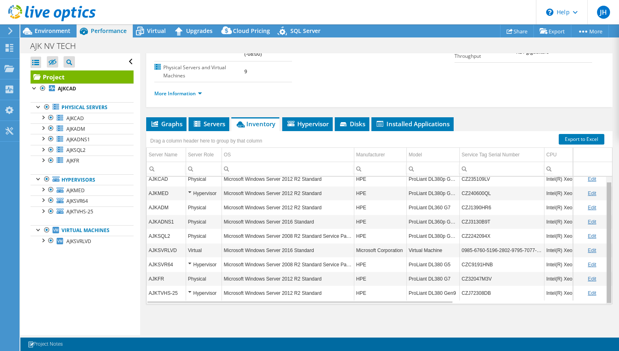
scroll to position [0, 0]
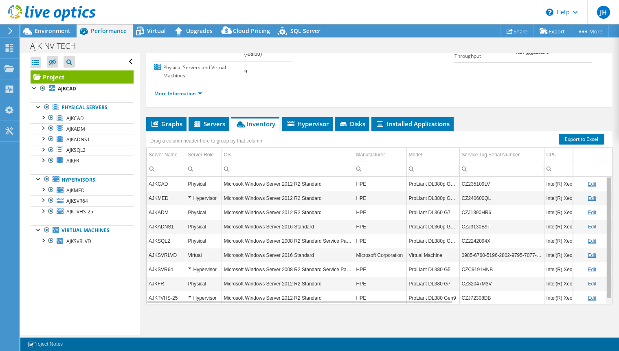
drag, startPoint x: 603, startPoint y: 275, endPoint x: 600, endPoint y: 261, distance: 14.2
click at [600, 261] on body "JH End User [PERSON_NAME] [EMAIL_ADDRESS][PERSON_NAME][DOMAIN_NAME] Brouwerij M…" at bounding box center [309, 175] width 619 height 351
click at [61, 29] on span "Environment" at bounding box center [53, 31] width 36 height 8
